Goal: Information Seeking & Learning: Learn about a topic

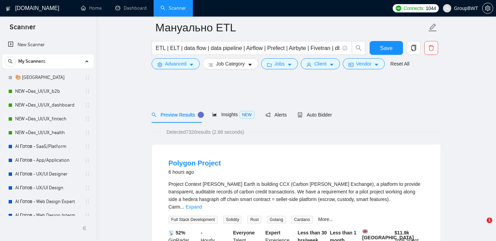
scroll to position [338, 0]
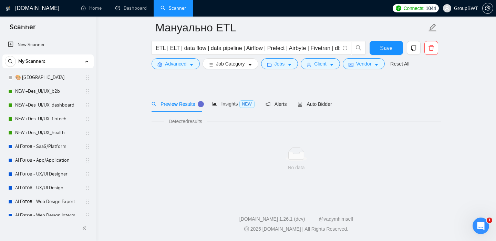
scroll to position [11, 0]
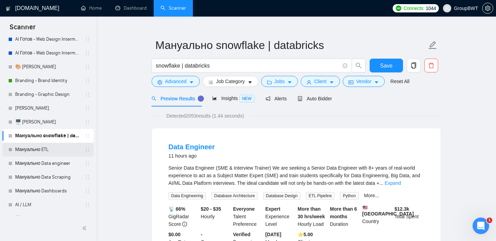
click at [53, 151] on link "Мануально ETL" at bounding box center [47, 149] width 65 height 14
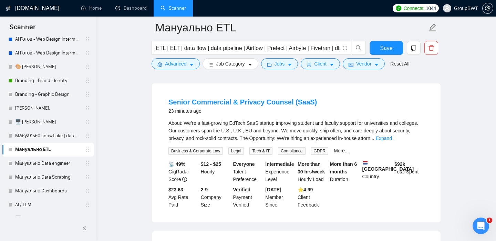
scroll to position [65, 0]
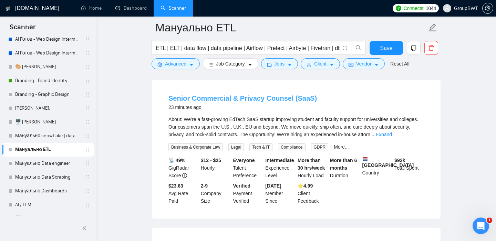
click at [221, 99] on link "Senior Commercial & Privacy Counsel (SaaS)" at bounding box center [242, 98] width 148 height 8
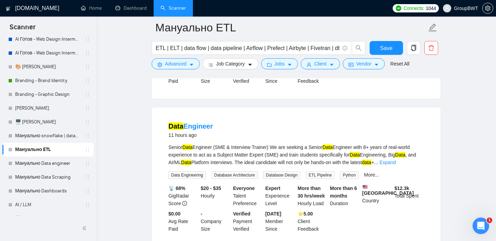
scroll to position [350, 0]
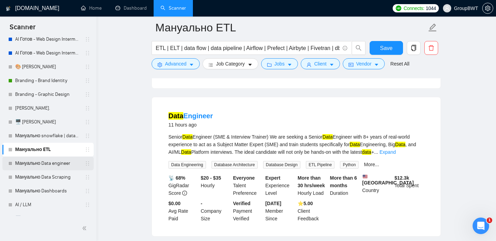
click at [37, 163] on link "Мануально Data engineer" at bounding box center [47, 163] width 65 height 14
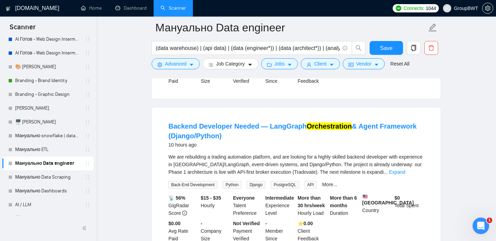
scroll to position [185, 0]
